Goal: Find specific page/section: Find specific page/section

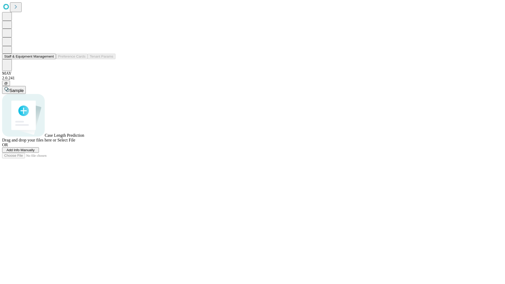
click at [49, 59] on button "Staff & Equipment Management" at bounding box center [29, 57] width 54 height 6
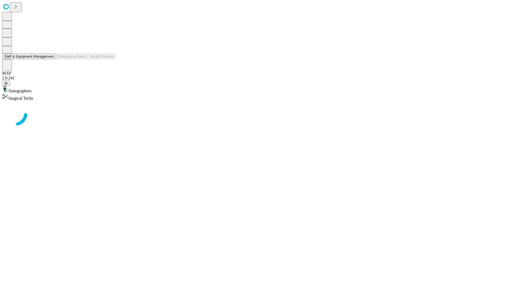
click at [50, 59] on button "Staff & Equipment Management" at bounding box center [29, 57] width 54 height 6
